Goal: Information Seeking & Learning: Find specific fact

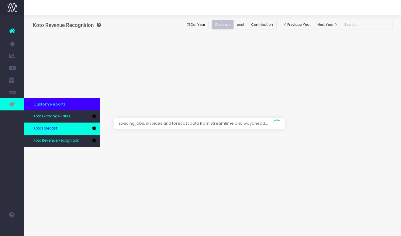
click at [60, 126] on link "Koto Forecast" at bounding box center [62, 129] width 76 height 12
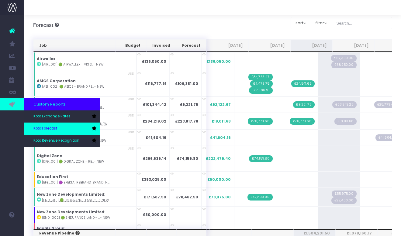
click at [46, 125] on link "Koto Forecast" at bounding box center [62, 129] width 76 height 12
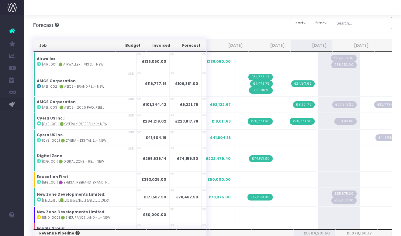
click at [350, 22] on input "text" at bounding box center [362, 23] width 61 height 12
type input "Microsoft"
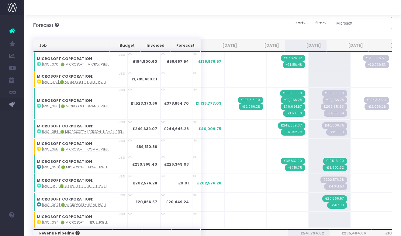
click at [351, 24] on input "Microsoft" at bounding box center [362, 23] width 61 height 12
